Goal: Task Accomplishment & Management: Manage account settings

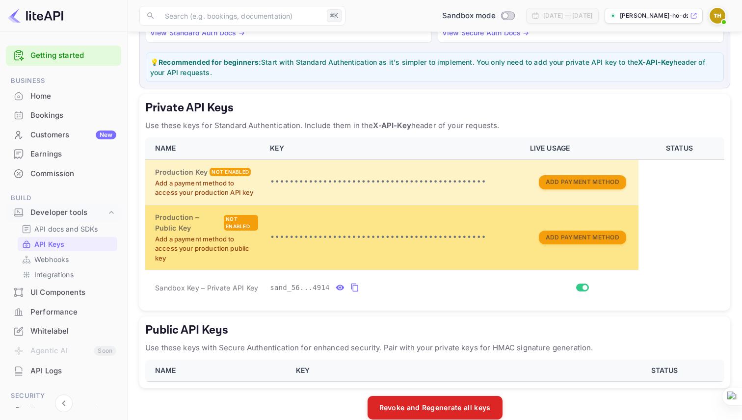
scroll to position [130, 0]
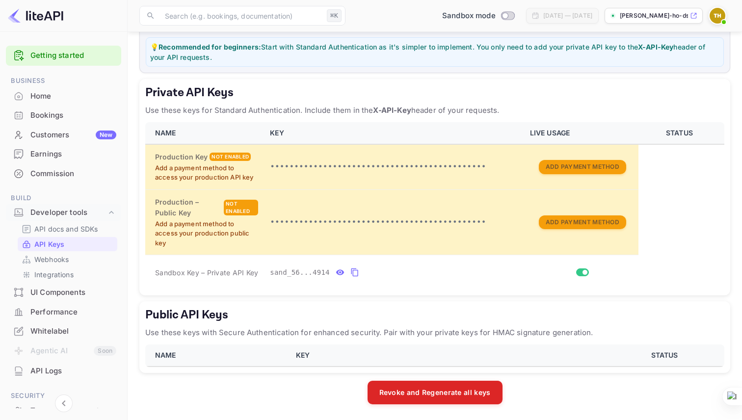
click at [44, 244] on p "API Keys" at bounding box center [49, 244] width 30 height 10
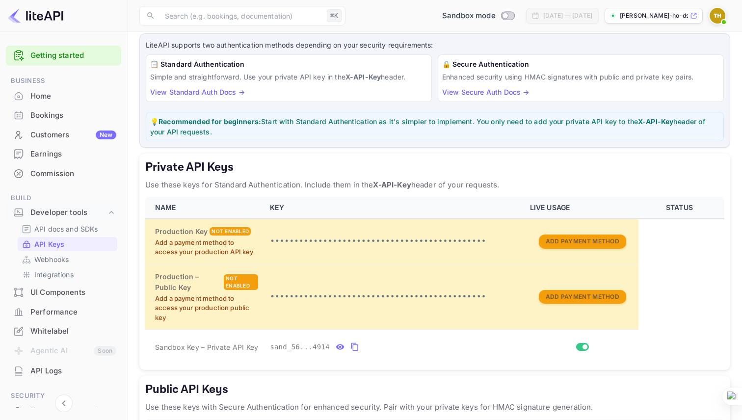
scroll to position [130, 0]
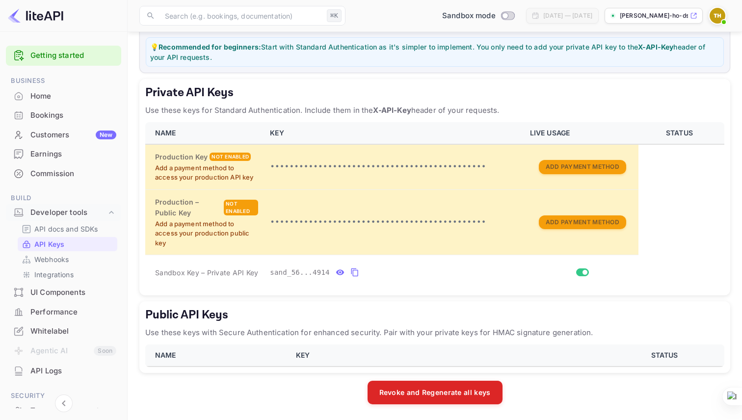
click at [217, 362] on th "NAME" at bounding box center [217, 356] width 145 height 22
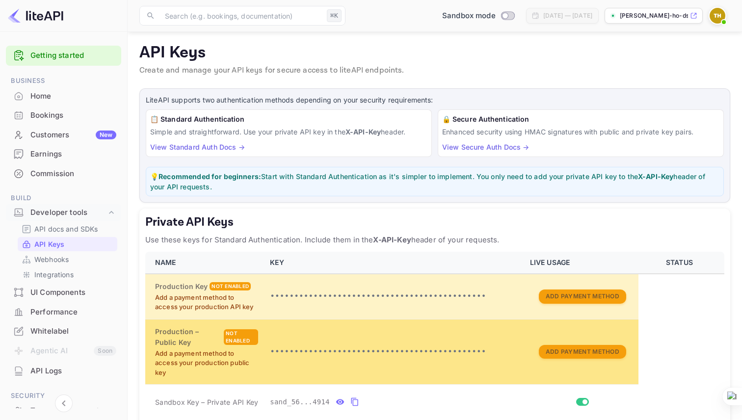
scroll to position [0, 0]
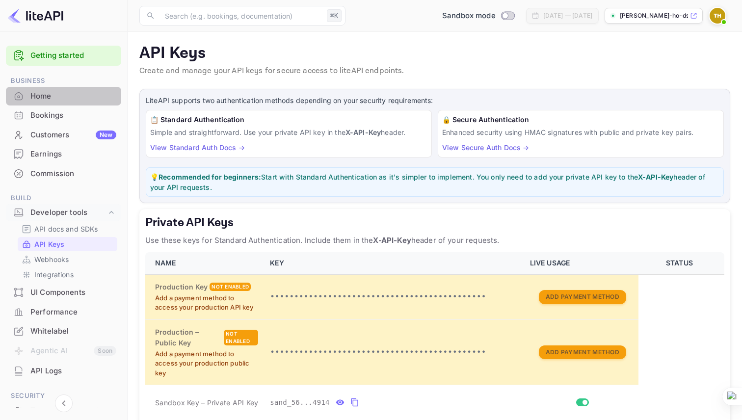
click at [67, 97] on div "Home" at bounding box center [73, 96] width 86 height 11
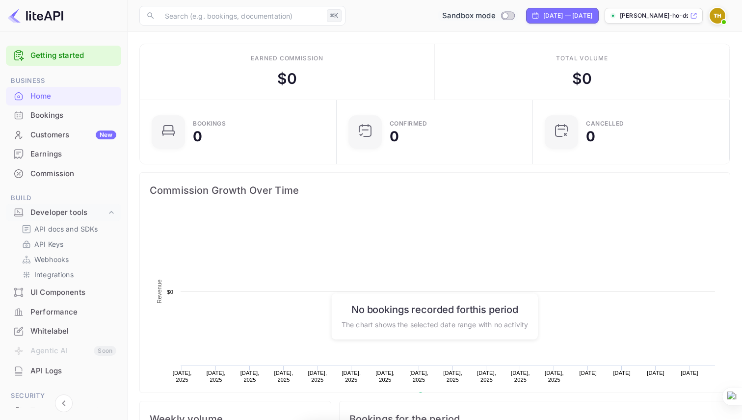
scroll to position [160, 191]
click at [495, 15] on input "Switch to Production mode" at bounding box center [505, 15] width 20 height 6
checkbox input "false"
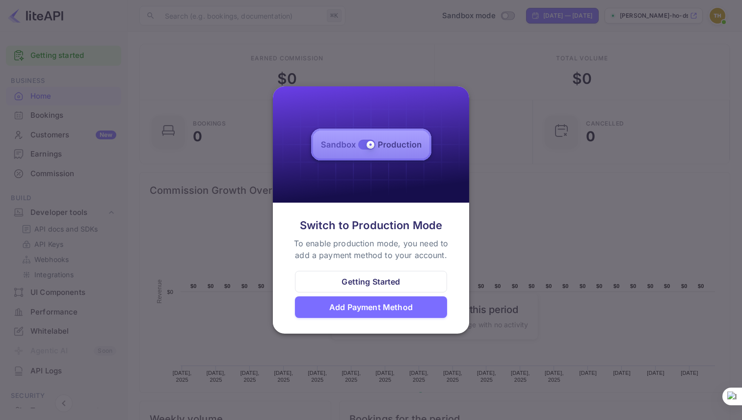
click at [485, 101] on div at bounding box center [371, 210] width 742 height 420
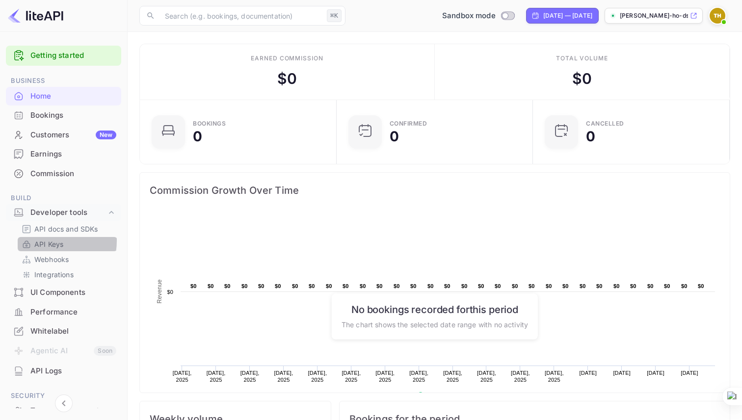
click at [40, 241] on p "API Keys" at bounding box center [48, 244] width 29 height 10
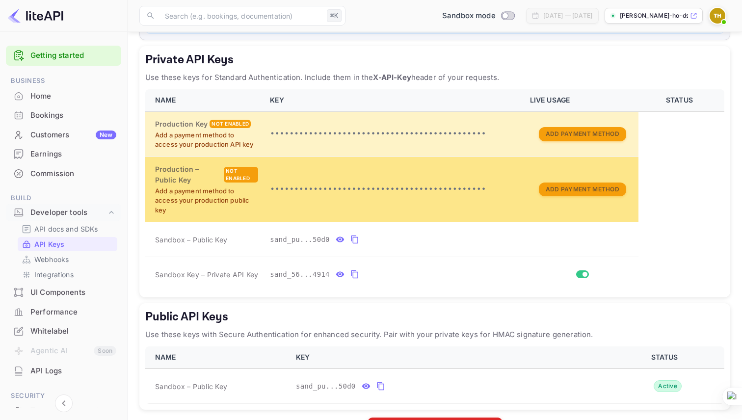
scroll to position [164, 0]
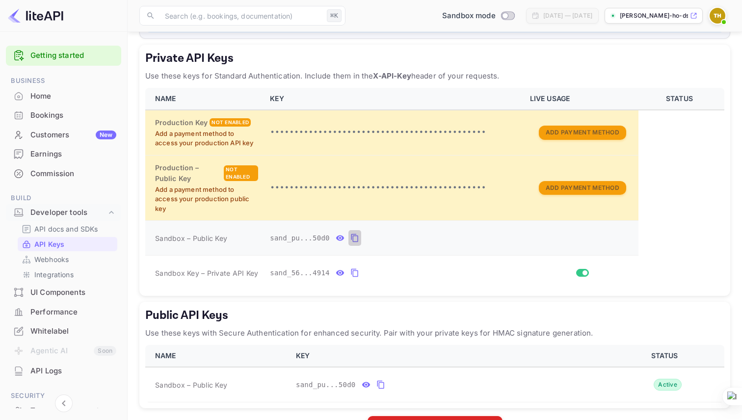
click at [349, 238] on button "private api keys table" at bounding box center [354, 238] width 13 height 16
click at [351, 275] on icon "private api keys table" at bounding box center [354, 273] width 9 height 12
